Goal: Check status

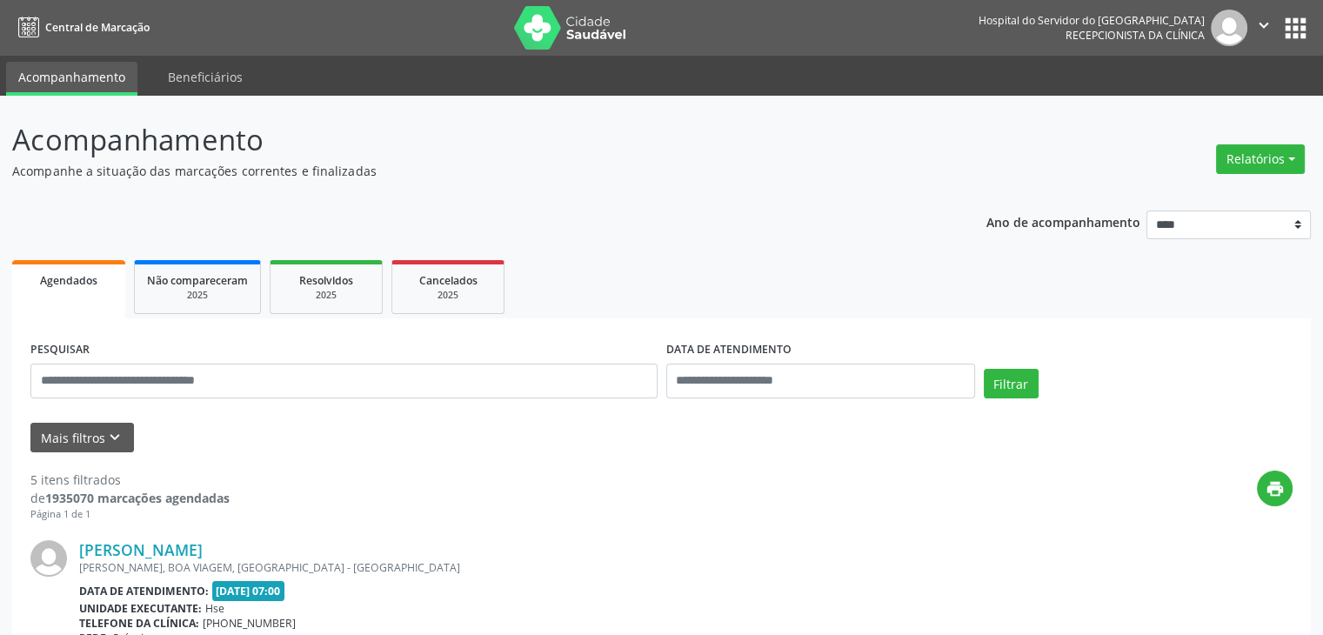
click at [291, 380] on input "text" at bounding box center [343, 381] width 627 height 35
click at [984, 369] on button "Filtrar" at bounding box center [1011, 384] width 55 height 30
click at [203, 548] on link "[PERSON_NAME]" at bounding box center [141, 549] width 124 height 19
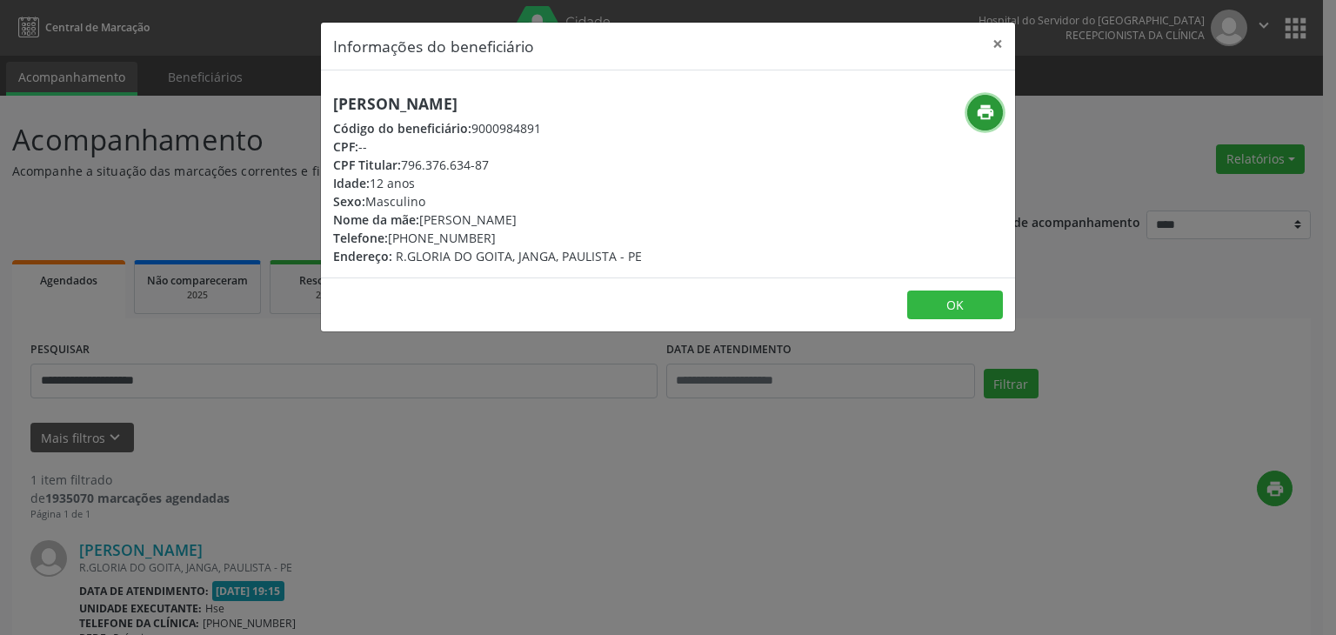
click at [978, 98] on button "print" at bounding box center [985, 113] width 36 height 36
drag, startPoint x: 414, startPoint y: 239, endPoint x: 498, endPoint y: 237, distance: 83.5
click at [498, 237] on div "Telefone: [PHONE_NUMBER]" at bounding box center [487, 238] width 309 height 18
copy div "99177-3109"
drag, startPoint x: 405, startPoint y: 161, endPoint x: 498, endPoint y: 164, distance: 93.2
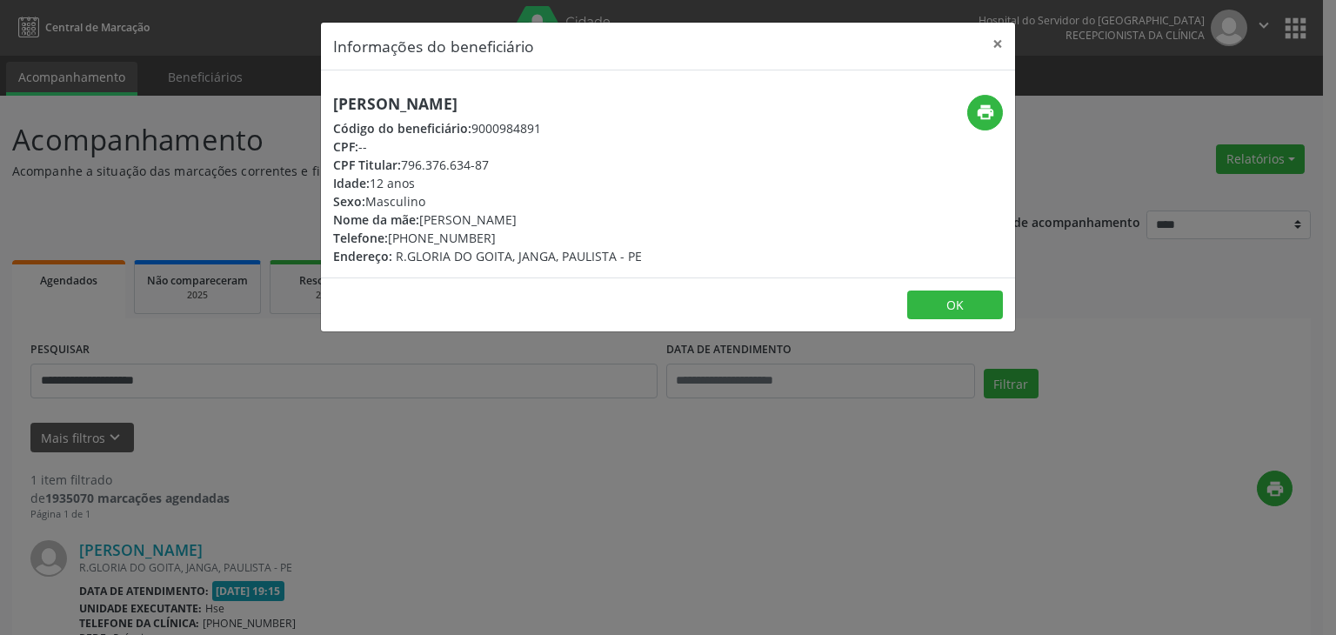
click at [498, 164] on div "CPF Titular: 796.376.634-87" at bounding box center [487, 165] width 309 height 18
copy div "796.376.634-87"
click at [1002, 43] on button "×" at bounding box center [997, 44] width 35 height 43
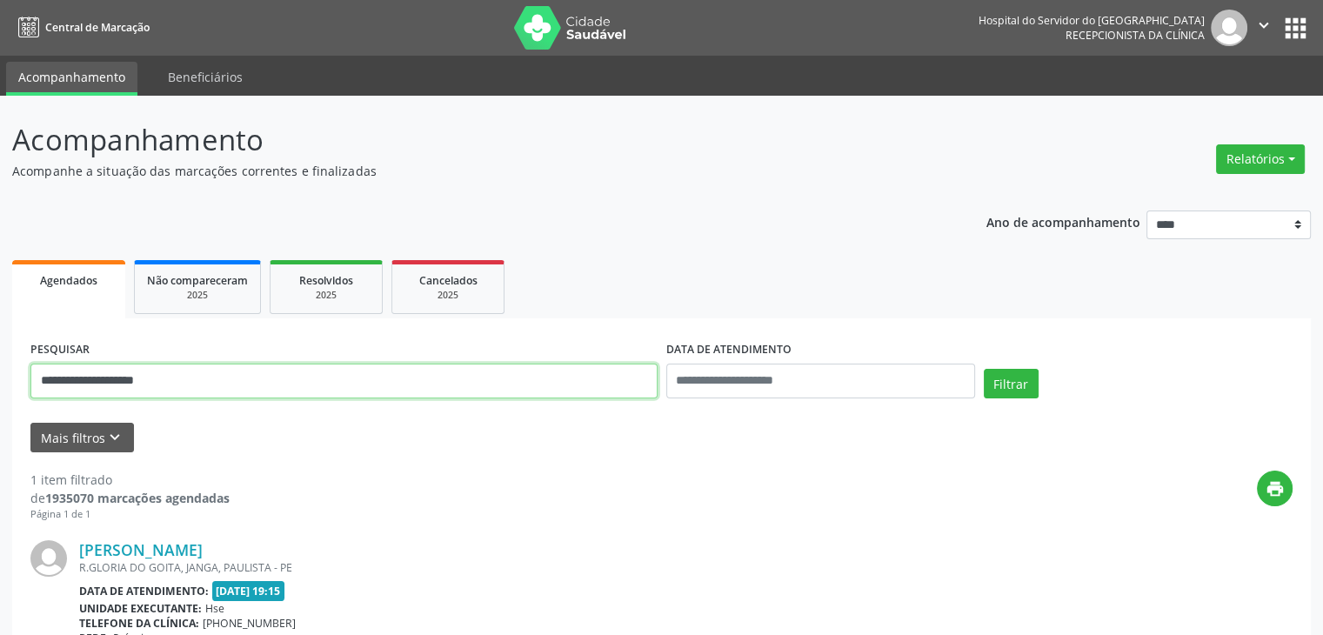
drag, startPoint x: 364, startPoint y: 389, endPoint x: 0, endPoint y: 397, distance: 363.7
click at [0, 397] on div "**********" at bounding box center [661, 457] width 1323 height 722
paste input "text"
type input "**********"
click at [984, 369] on button "Filtrar" at bounding box center [1011, 384] width 55 height 30
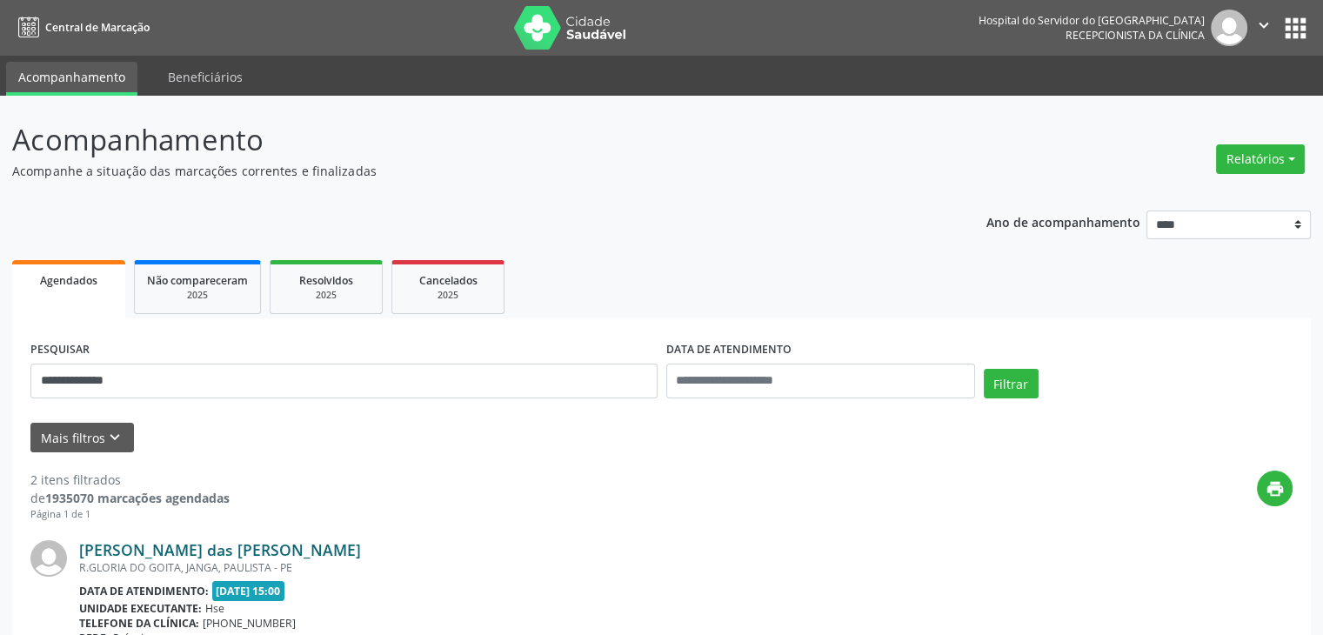
click at [223, 551] on link "[PERSON_NAME] das [PERSON_NAME]" at bounding box center [220, 549] width 282 height 19
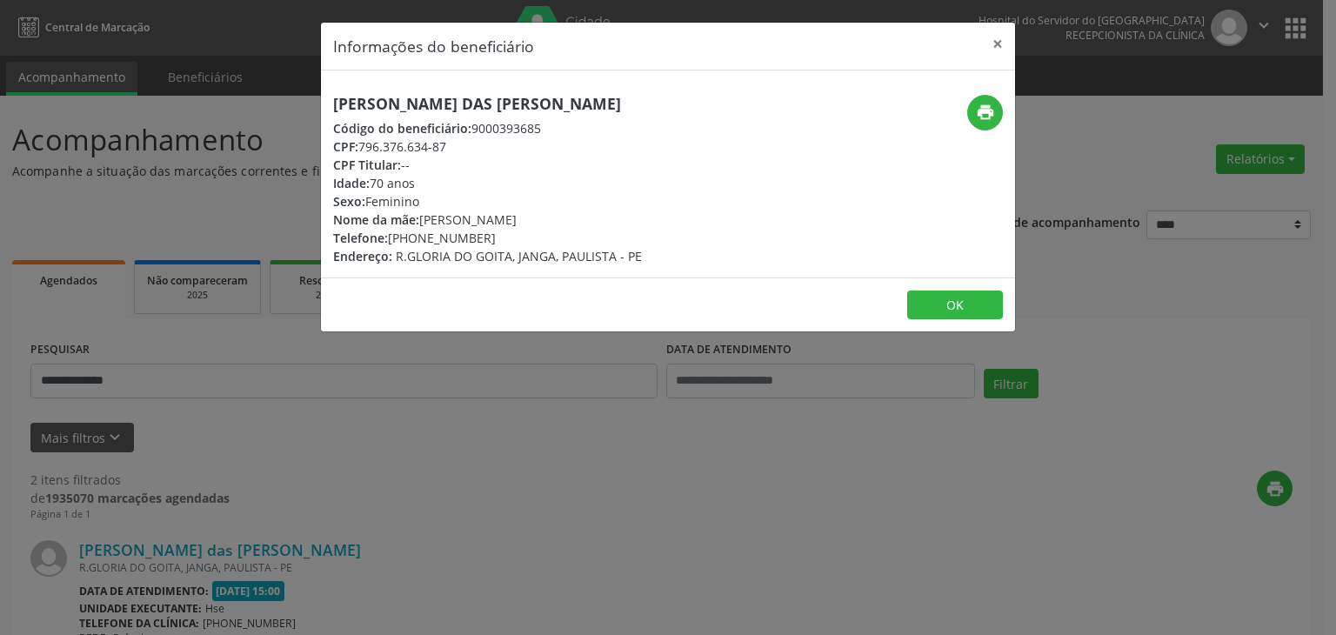
drag, startPoint x: 679, startPoint y: 97, endPoint x: 340, endPoint y: 108, distance: 338.6
click at [340, 108] on div "[PERSON_NAME] das [PERSON_NAME] Código do beneficiário: 9000393685 CPF: 796.376…" at bounding box center [552, 180] width 463 height 171
click at [335, 105] on h5 "[PERSON_NAME] das [PERSON_NAME]" at bounding box center [487, 104] width 309 height 18
drag, startPoint x: 333, startPoint y: 104, endPoint x: 699, endPoint y: 109, distance: 365.4
click at [699, 109] on div "[PERSON_NAME] das [PERSON_NAME] Código do beneficiário: 9000393685 CPF: 796.376…" at bounding box center [552, 180] width 463 height 171
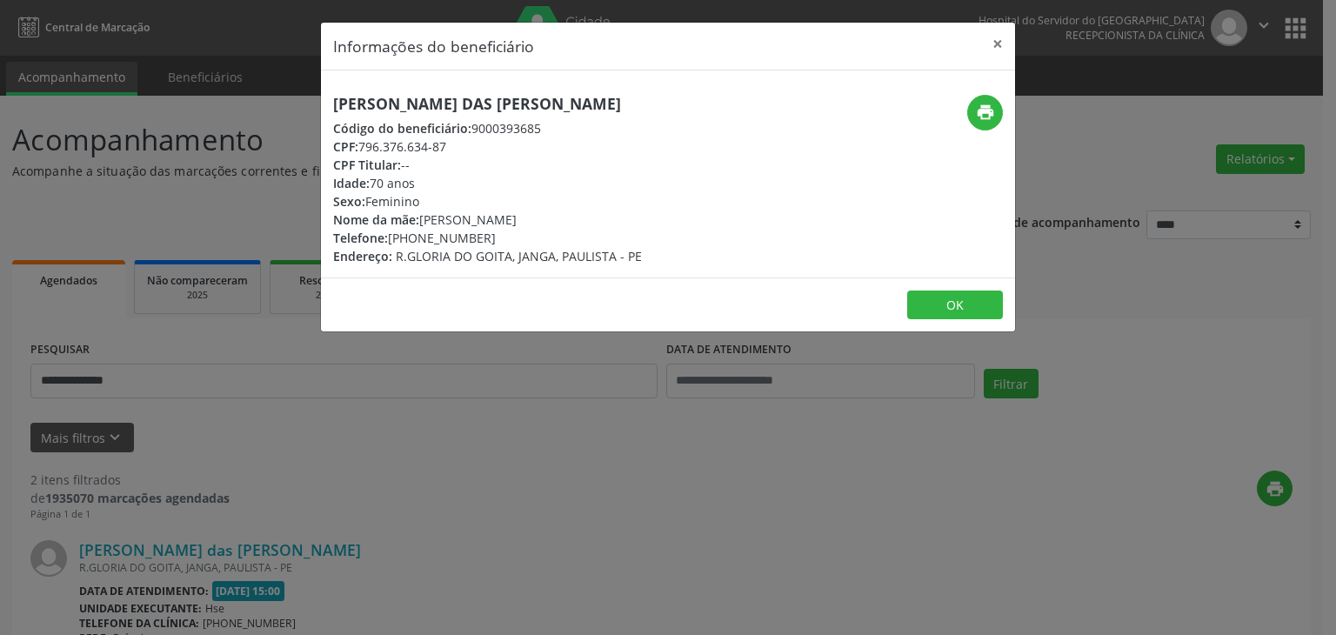
copy h5 "[PERSON_NAME] das [PERSON_NAME]"
